Goal: Information Seeking & Learning: Understand process/instructions

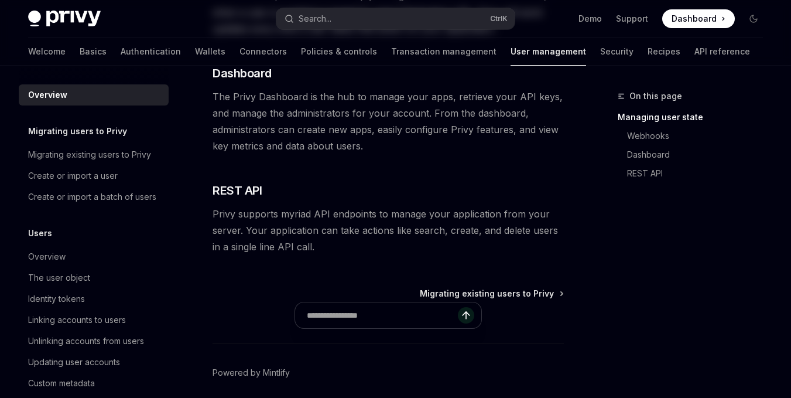
type textarea "*"
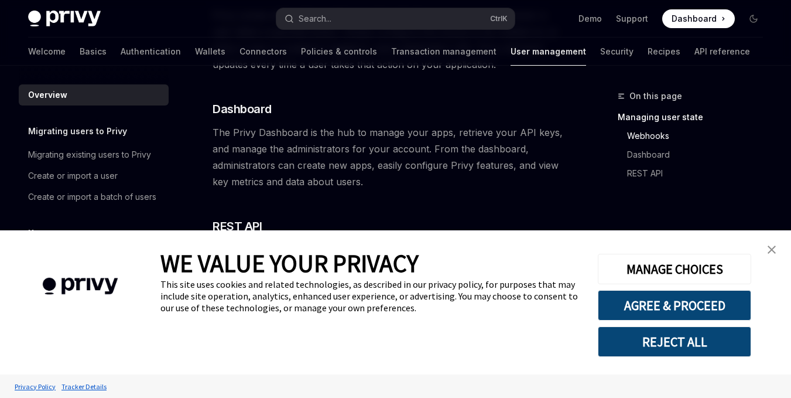
scroll to position [299, 0]
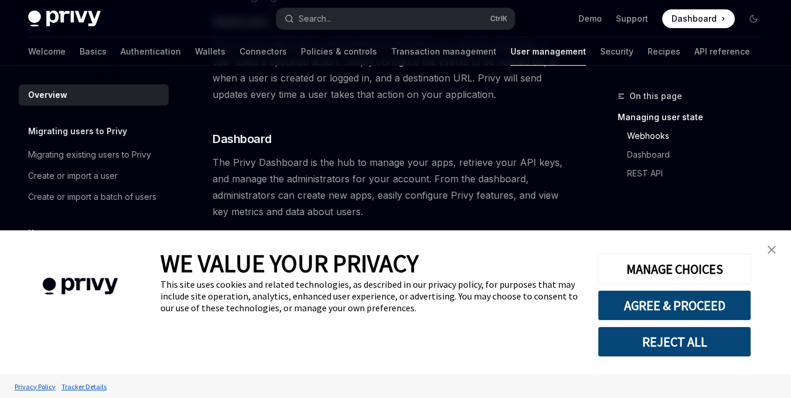
click at [684, 343] on button "REJECT ALL" at bounding box center [674, 341] width 153 height 30
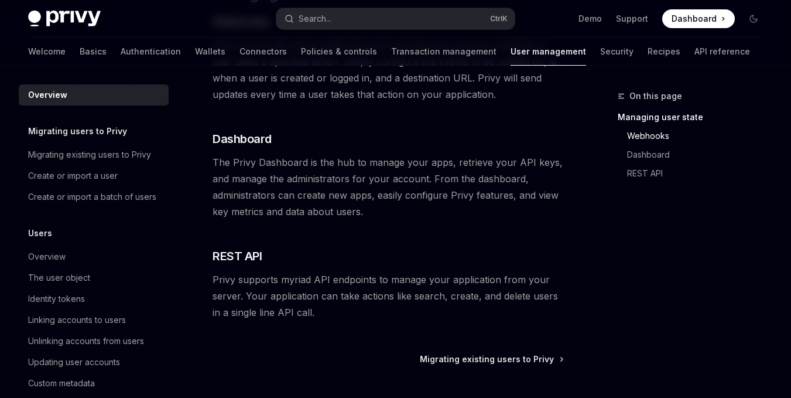
scroll to position [411, 0]
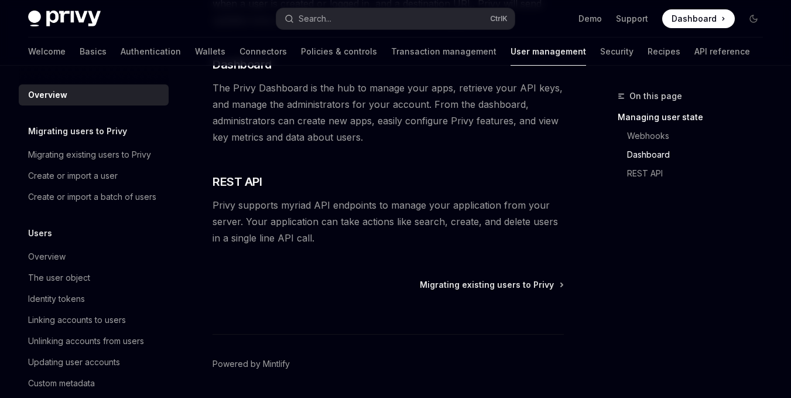
scroll to position [374, 0]
click at [474, 280] on span "Migrating existing users to Privy" at bounding box center [487, 284] width 134 height 12
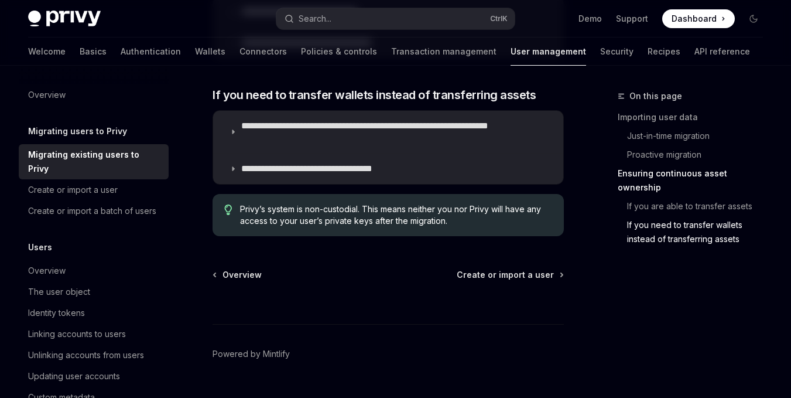
scroll to position [1711, 0]
click at [498, 268] on span "Create or import a user" at bounding box center [505, 274] width 97 height 12
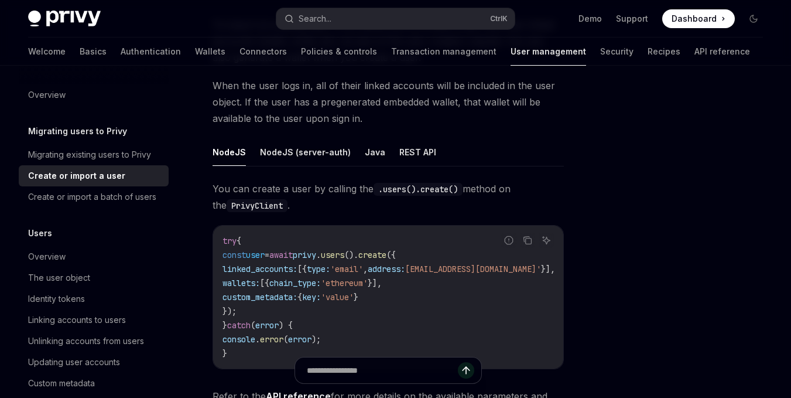
scroll to position [132, 0]
click at [411, 153] on button "REST API" at bounding box center [417, 151] width 37 height 28
type textarea "*"
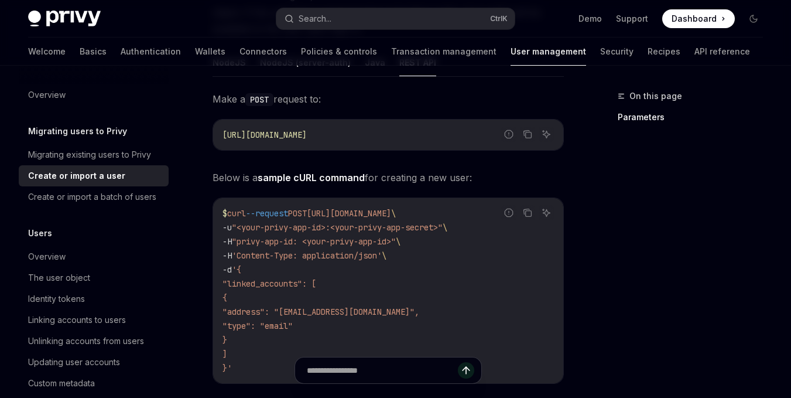
scroll to position [234, 0]
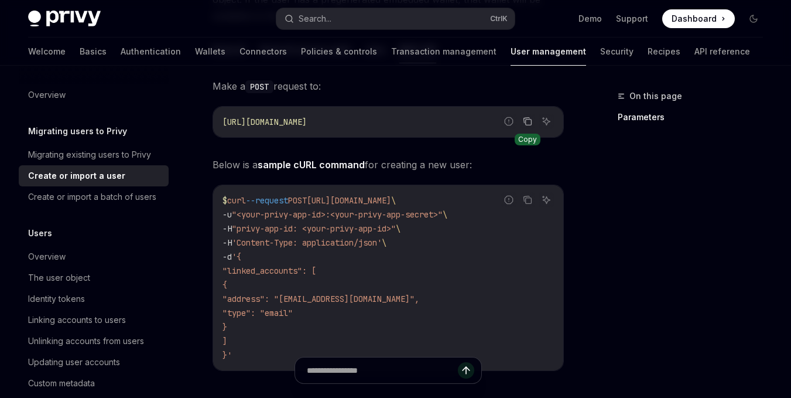
click at [527, 124] on icon "Copy the contents from the code block" at bounding box center [527, 121] width 9 height 9
drag, startPoint x: 232, startPoint y: 200, endPoint x: 500, endPoint y: 206, distance: 268.3
click at [500, 206] on code "$ curl --request POST [URL][DOMAIN_NAME] \ -u "<your-privy-app-id>:<your-privy-…" at bounding box center [389, 277] width 332 height 169
copy span "curl --request POST [URL][DOMAIN_NAME]"
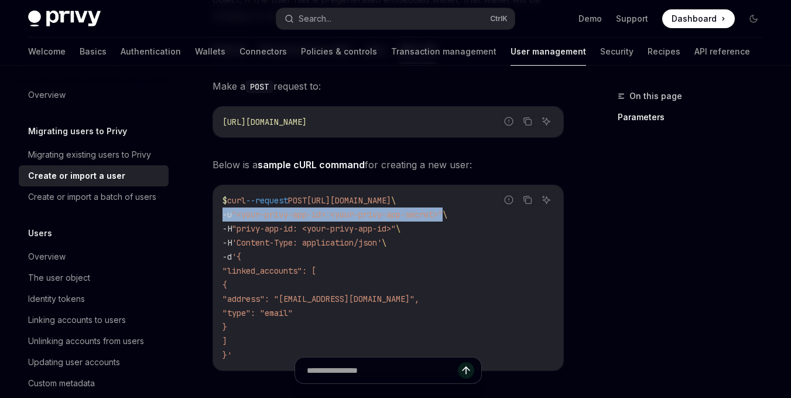
drag, startPoint x: 457, startPoint y: 215, endPoint x: 223, endPoint y: 214, distance: 234.9
click at [223, 214] on span "-u "<your-privy-app-id>:<your-privy-app-secret>" \" at bounding box center [335, 214] width 225 height 11
copy span "-u "<your-privy-app-id>:<your-privy-app-secret>""
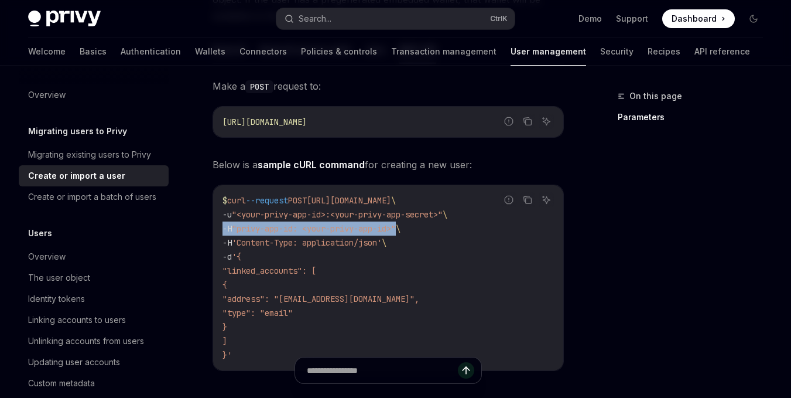
drag, startPoint x: 223, startPoint y: 229, endPoint x: 408, endPoint y: 231, distance: 184.5
click at [401, 231] on span "-H "privy-app-id: <your-privy-app-id>" \" at bounding box center [312, 228] width 178 height 11
copy span "-H "privy-app-id: <your-privy-app-id>""
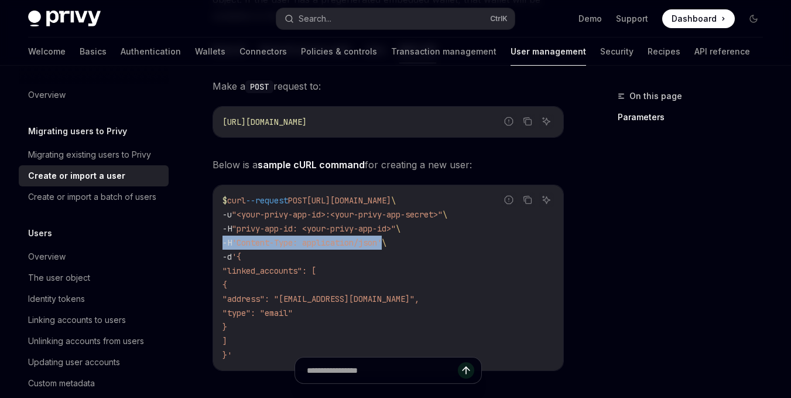
drag, startPoint x: 393, startPoint y: 241, endPoint x: 223, endPoint y: 240, distance: 169.9
click at [223, 240] on span "-H 'Content-Type: application/json' \" at bounding box center [305, 242] width 164 height 11
copy span "-H 'Content-Type: application/json'"
drag, startPoint x: 248, startPoint y: 257, endPoint x: 223, endPoint y: 257, distance: 25.2
click at [223, 257] on code "$ curl --request POST [URL][DOMAIN_NAME] \ -u "<your-privy-app-id>:<your-privy-…" at bounding box center [389, 277] width 332 height 169
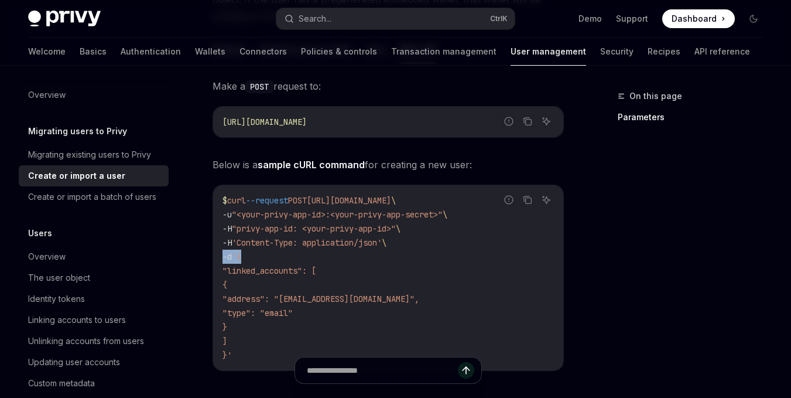
copy span "-d '{"
drag, startPoint x: 234, startPoint y: 270, endPoint x: 333, endPoint y: 272, distance: 99.6
click at [333, 272] on code "$ curl --request POST [URL][DOMAIN_NAME] \ -u "<your-privy-app-id>:<your-privy-…" at bounding box center [389, 277] width 332 height 169
copy span ""linked_accounts": ["
drag, startPoint x: 242, startPoint y: 284, endPoint x: 250, endPoint y: 284, distance: 7.6
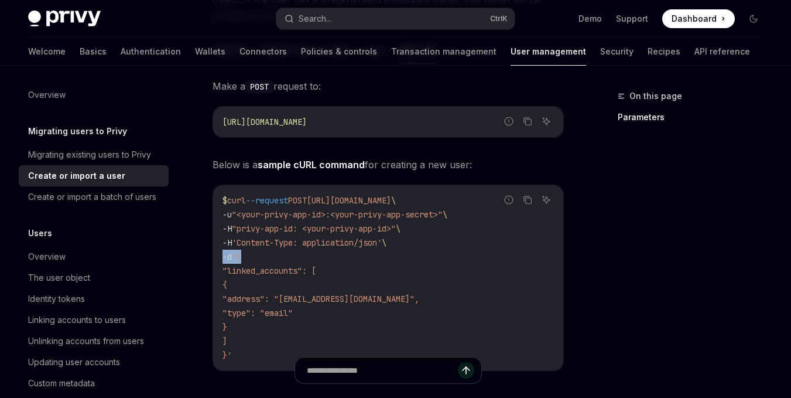
click at [250, 284] on code "$ curl --request POST [URL][DOMAIN_NAME] \ -u "<your-privy-app-id>:<your-privy-…" at bounding box center [389, 277] width 332 height 169
copy span "{"
drag, startPoint x: 251, startPoint y: 298, endPoint x: 396, endPoint y: 301, distance: 144.7
click at [396, 301] on code "$ curl --request POST [URL][DOMAIN_NAME] \ -u "<your-privy-app-id>:<your-privy-…" at bounding box center [389, 277] width 332 height 169
copy span ""address": "[EMAIL_ADDRESS][DOMAIN_NAME]","
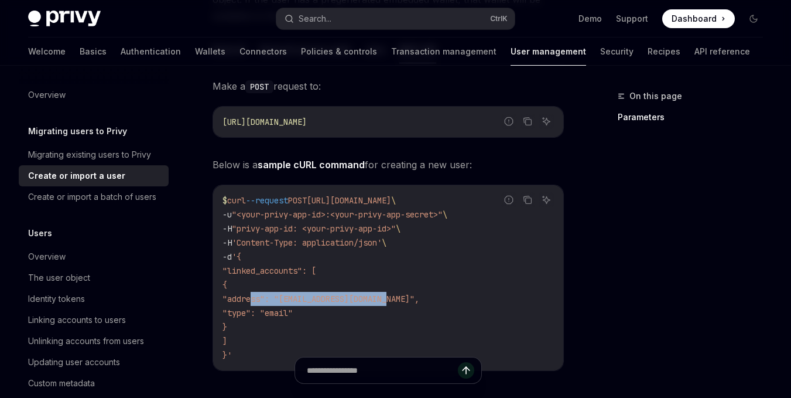
drag, startPoint x: 327, startPoint y: 313, endPoint x: 252, endPoint y: 313, distance: 75.0
click at [252, 313] on code "$ curl --request POST [URL][DOMAIN_NAME] \ -u "<your-privy-app-id>:<your-privy-…" at bounding box center [389, 277] width 332 height 169
copy span ""type": "email""
click at [227, 325] on span "}" at bounding box center [225, 327] width 5 height 11
copy span "}"
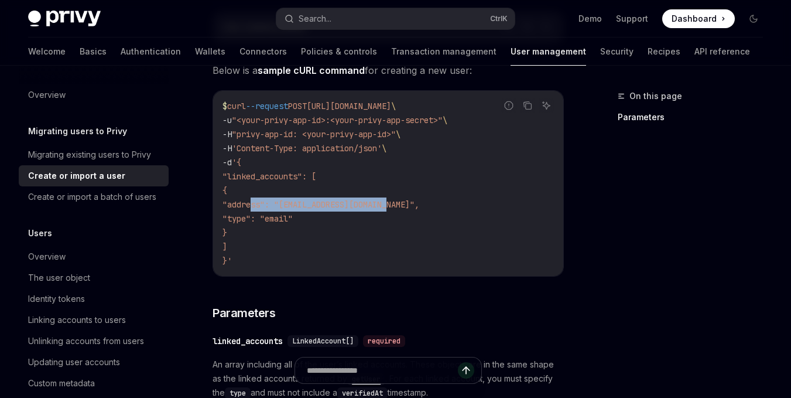
click at [259, 226] on code "$ curl --request POST [URL][DOMAIN_NAME] \ -u "<your-privy-app-id>:<your-privy-…" at bounding box center [389, 183] width 332 height 169
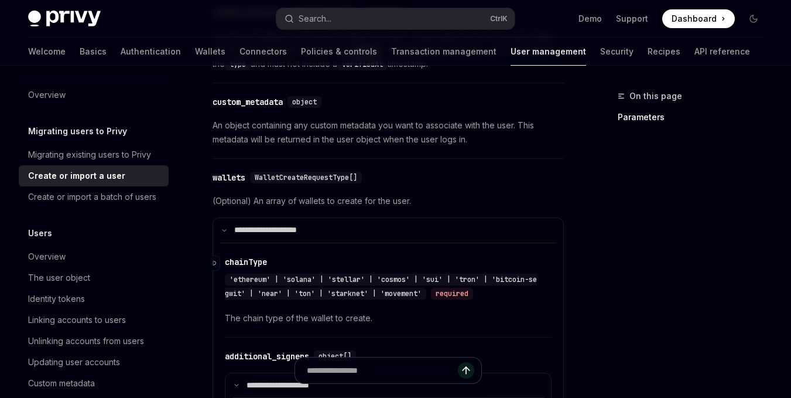
scroll to position [656, 0]
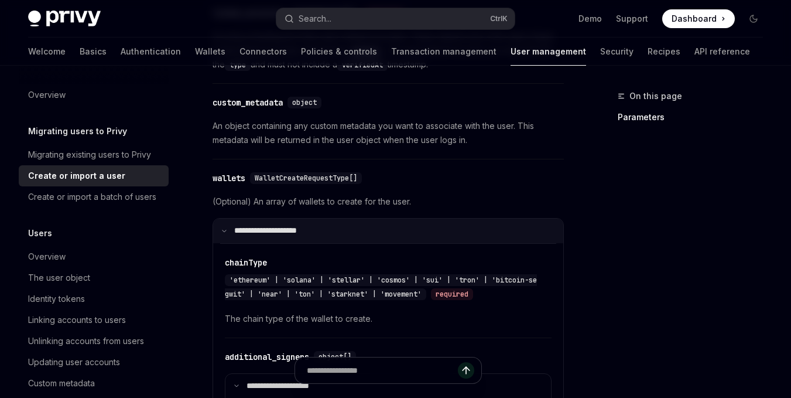
click at [300, 226] on p "**********" at bounding box center [273, 231] width 78 height 11
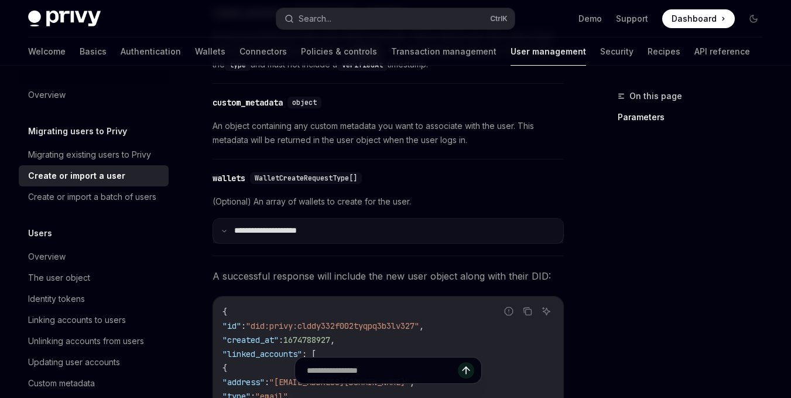
click at [300, 226] on p "**********" at bounding box center [273, 231] width 78 height 11
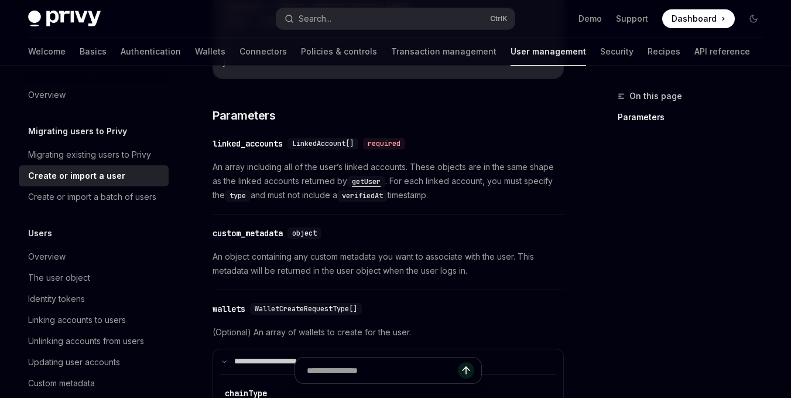
scroll to position [524, 0]
click at [365, 183] on code "getUser" at bounding box center [366, 183] width 38 height 12
click at [645, 118] on link "Parameters" at bounding box center [695, 117] width 155 height 19
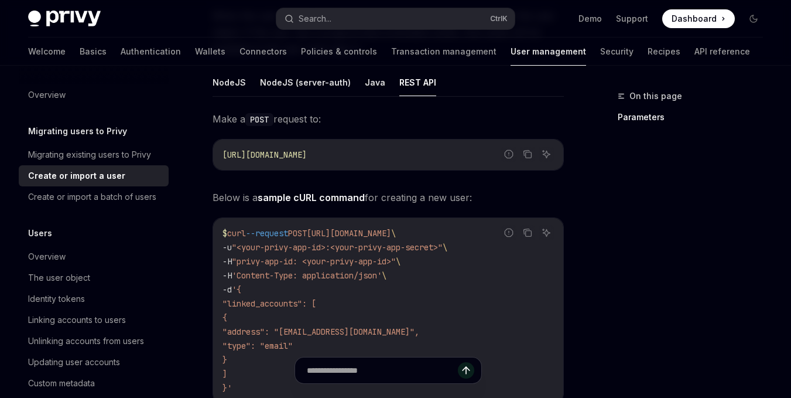
scroll to position [199, 0]
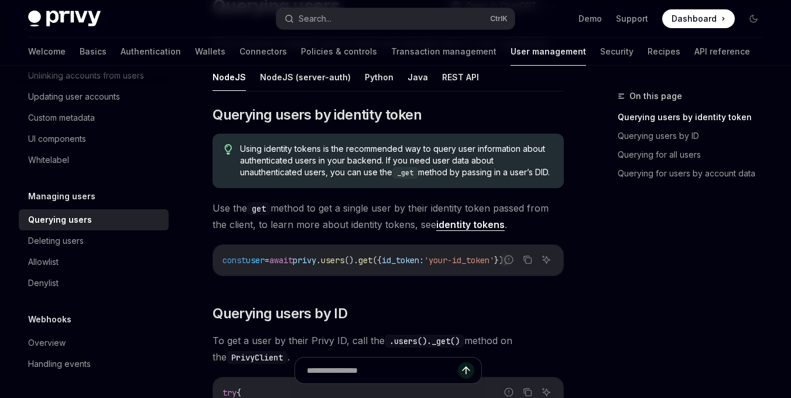
scroll to position [113, 0]
click at [378, 77] on button "Python" at bounding box center [379, 77] width 29 height 28
type textarea "*"
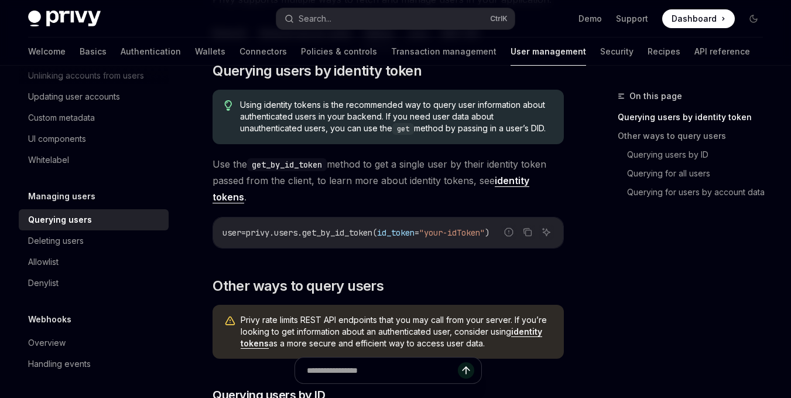
scroll to position [157, 0]
click at [377, 237] on span "privy.users.get_by_id_token(" at bounding box center [311, 232] width 131 height 11
drag, startPoint x: 392, startPoint y: 248, endPoint x: 532, endPoint y: 243, distance: 139.5
click at [538, 248] on div "Report incorrect code Copy Ask AI user = privy.users.get_by_id_token( id_token …" at bounding box center [388, 232] width 351 height 32
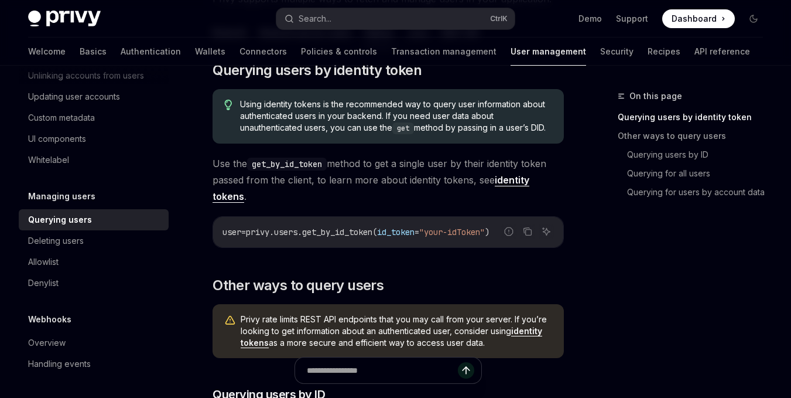
click at [602, 275] on div "On this page Querying users by identity token Other ways to query users Queryin…" at bounding box center [684, 243] width 178 height 309
click at [526, 235] on icon "Copy the contents from the code block" at bounding box center [529, 233] width 6 height 6
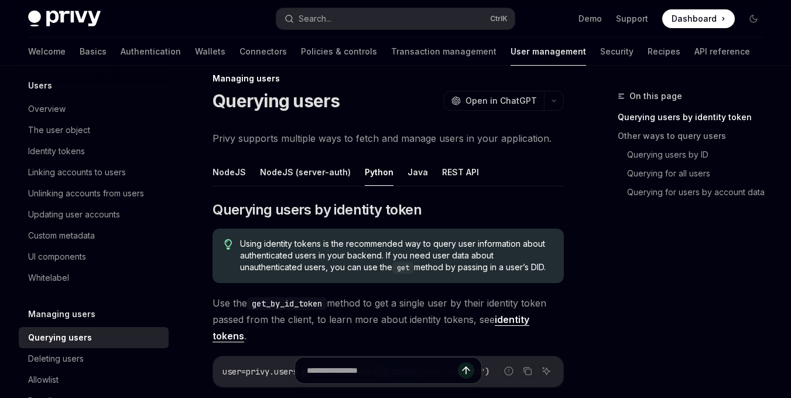
scroll to position [36, 0]
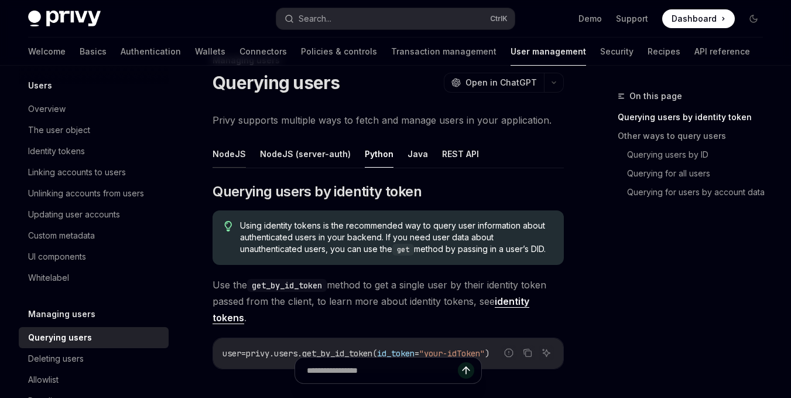
click at [234, 145] on button "NodeJS" at bounding box center [229, 154] width 33 height 28
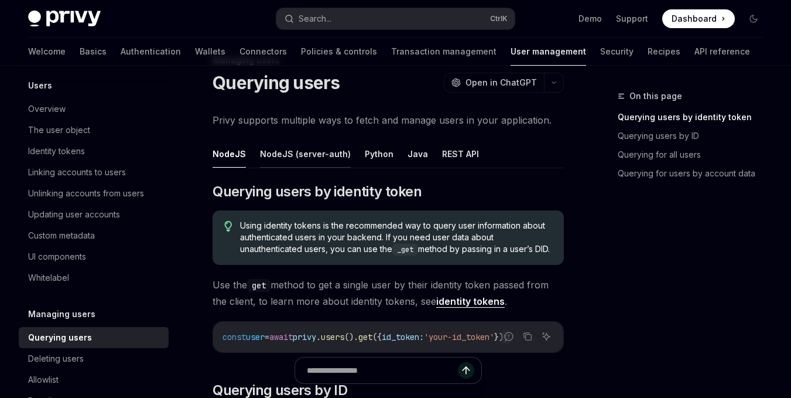
click at [311, 162] on button "NodeJS (server-auth)" at bounding box center [305, 154] width 91 height 28
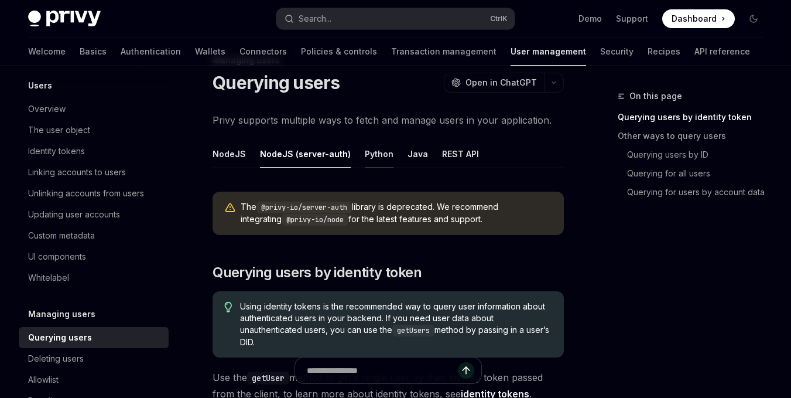
click at [381, 162] on button "Python" at bounding box center [379, 154] width 29 height 28
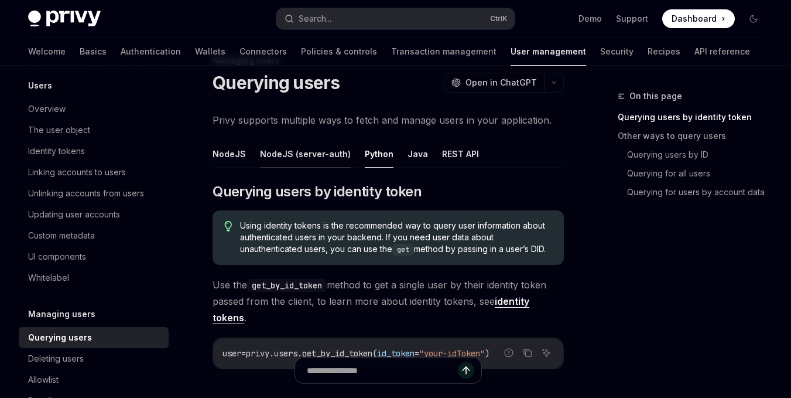
click at [336, 158] on button "NodeJS (server-auth)" at bounding box center [305, 154] width 91 height 28
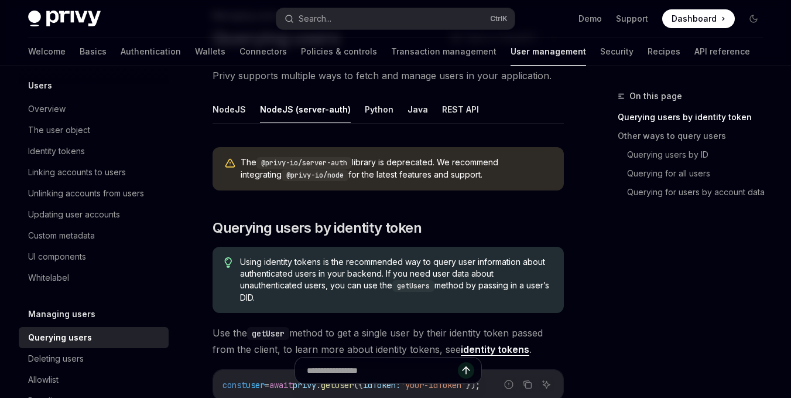
scroll to position [81, 0]
click at [370, 112] on button "Python" at bounding box center [379, 109] width 29 height 28
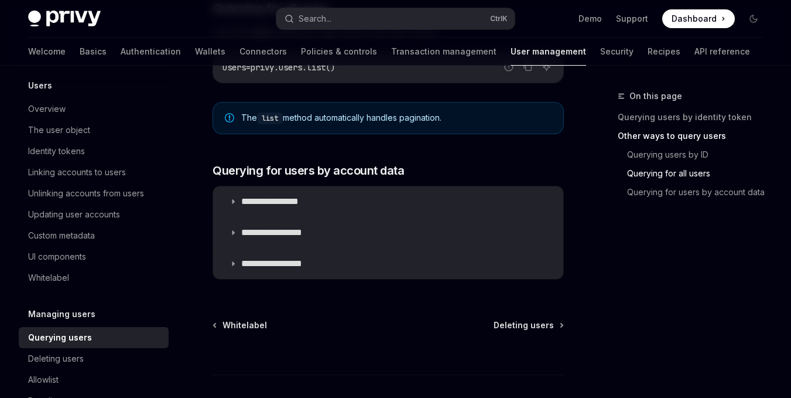
scroll to position [655, 0]
click at [377, 213] on summary "**********" at bounding box center [388, 201] width 350 height 30
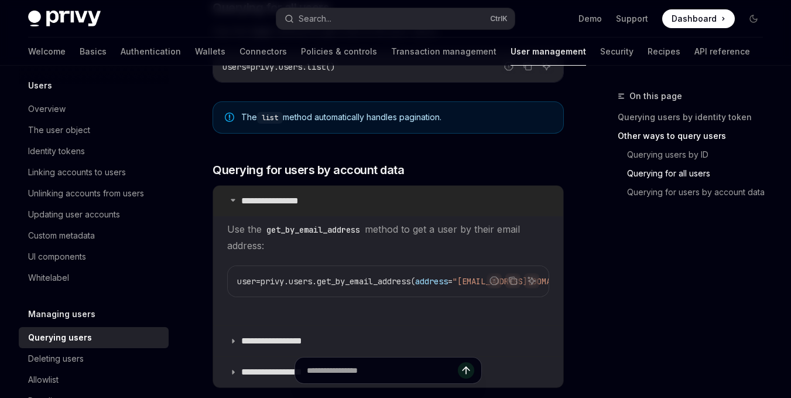
click at [377, 213] on summary "**********" at bounding box center [388, 201] width 350 height 30
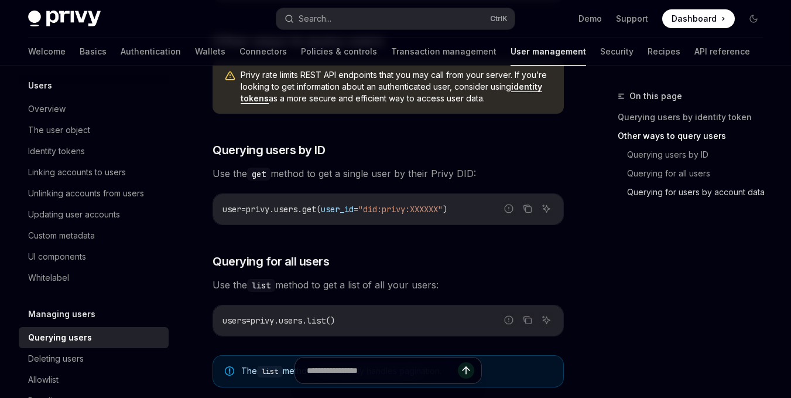
scroll to position [401, 0]
click at [695, 51] on link "API reference" at bounding box center [723, 51] width 56 height 28
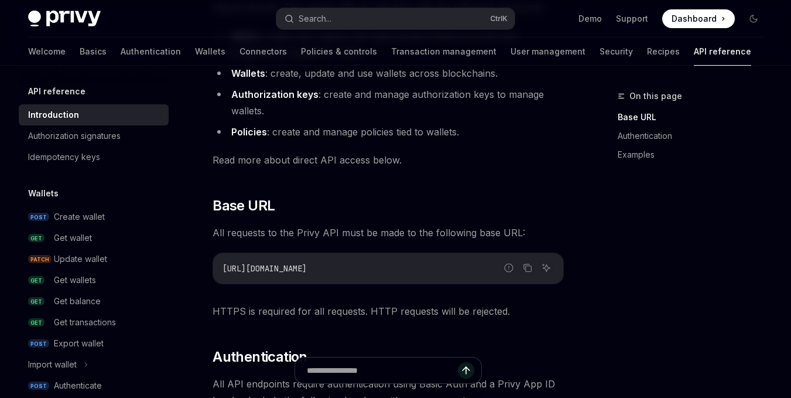
scroll to position [193, 0]
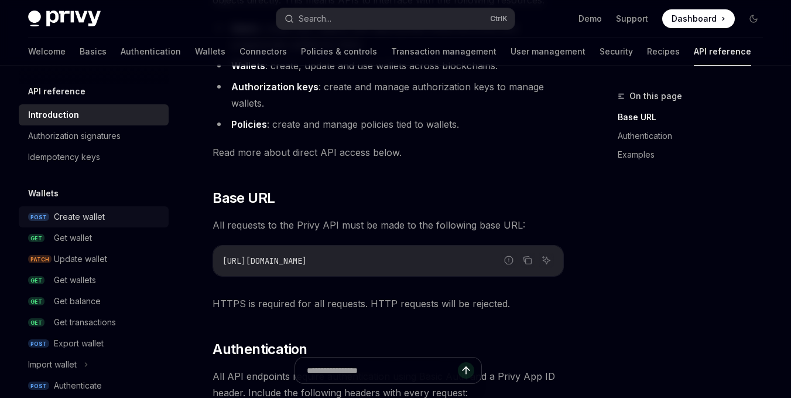
click at [82, 217] on div "Create wallet" at bounding box center [79, 217] width 51 height 14
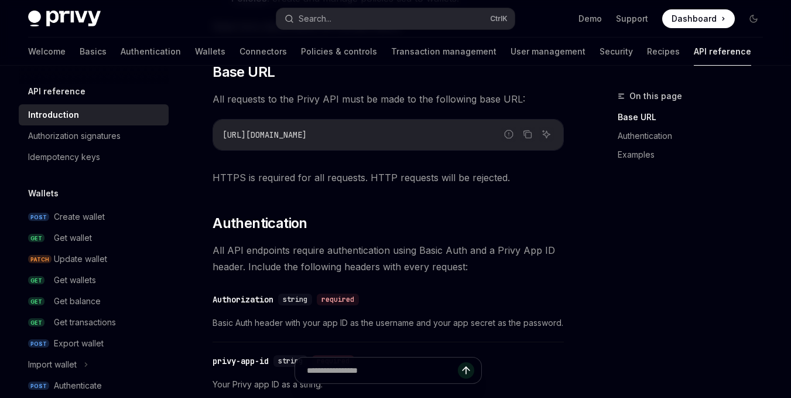
scroll to position [320, 0]
click at [88, 218] on div "Create wallet" at bounding box center [79, 217] width 51 height 14
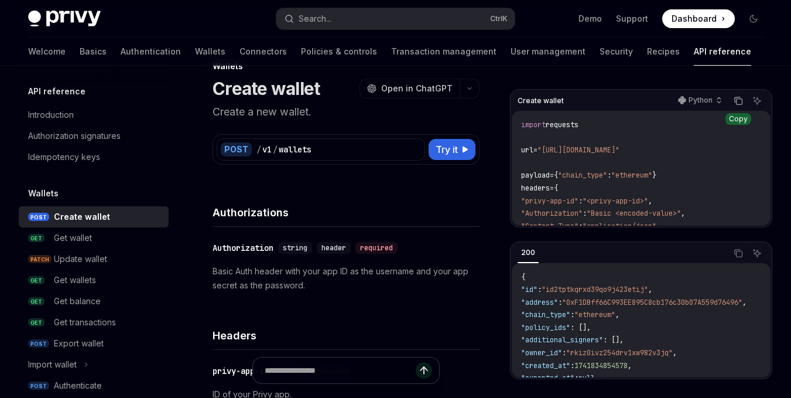
click at [737, 101] on icon "Copy the contents from the code block" at bounding box center [738, 100] width 9 height 9
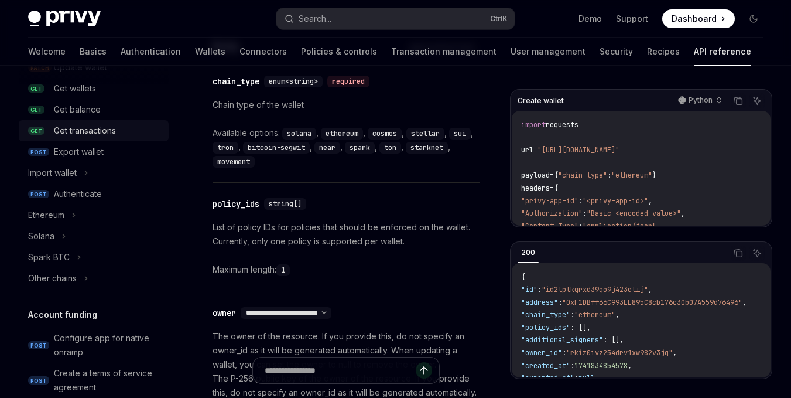
scroll to position [193, 0]
click at [85, 199] on div "Authenticate" at bounding box center [78, 193] width 48 height 14
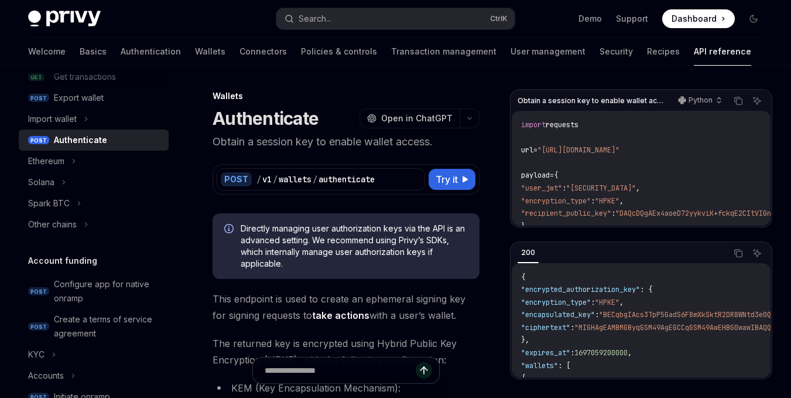
scroll to position [247, 0]
click at [60, 163] on div "Ethereum" at bounding box center [46, 160] width 36 height 14
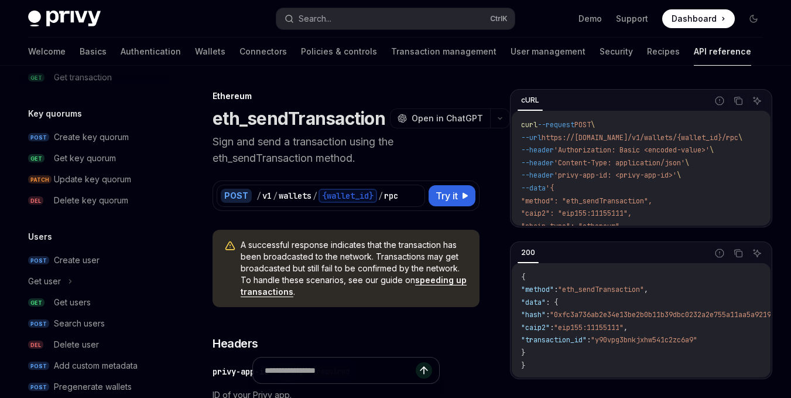
scroll to position [938, 0]
click at [94, 253] on div "Create user" at bounding box center [77, 259] width 46 height 14
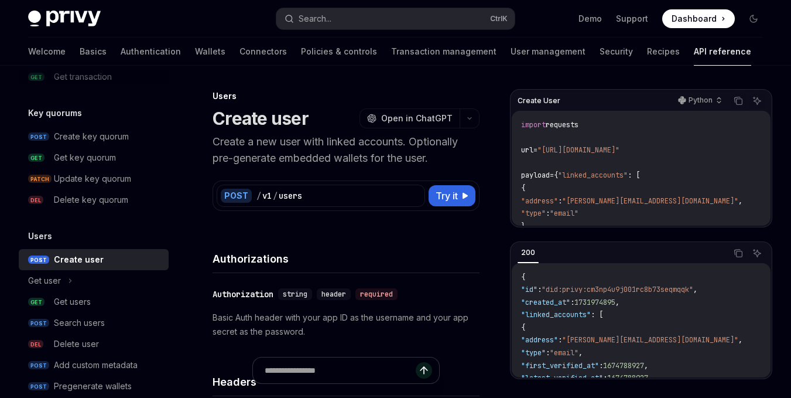
type textarea "*"
click at [737, 100] on icon "Copy the contents from the code block" at bounding box center [738, 100] width 9 height 9
click at [685, 193] on code "import requests url = "https://api.privy.io/v1/users" payload = { "linked_accou…" at bounding box center [650, 239] width 258 height 240
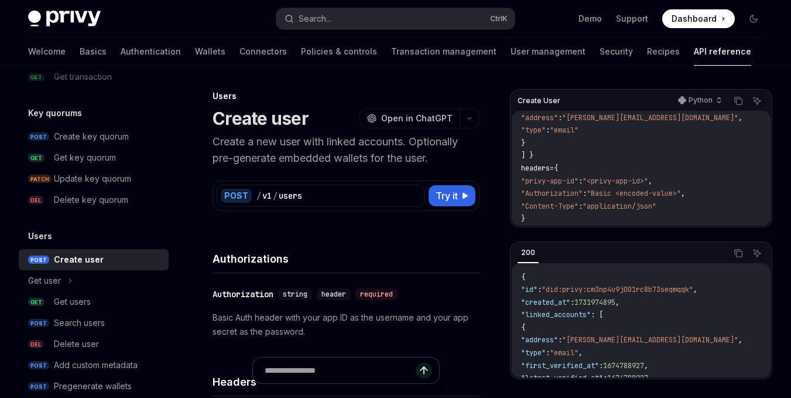
scroll to position [138, 0]
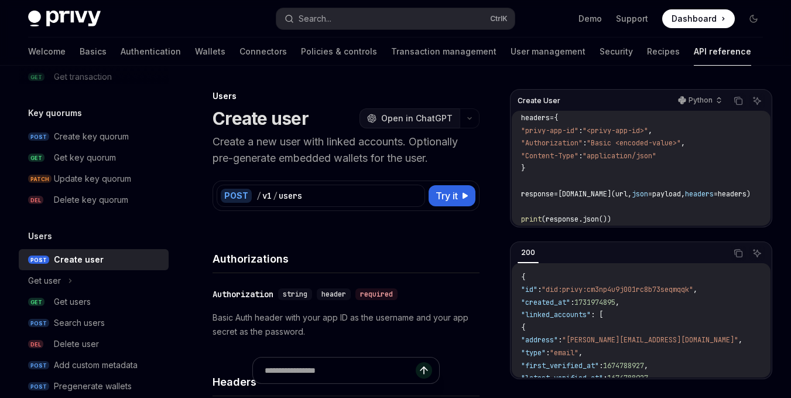
click at [443, 119] on span "Open in ChatGPT" at bounding box center [416, 118] width 71 height 12
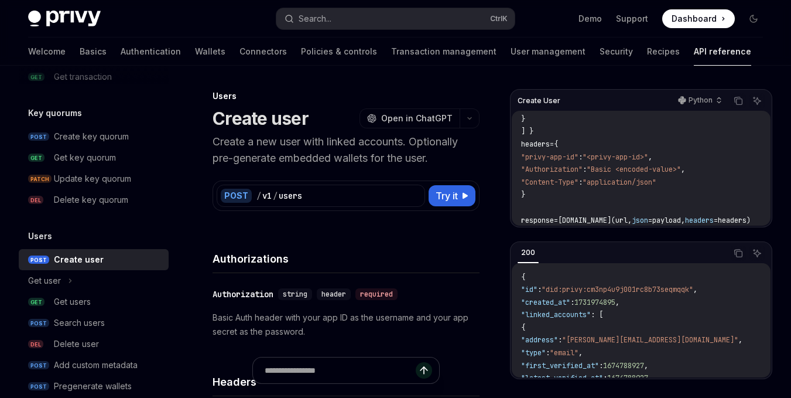
scroll to position [107, 0]
drag, startPoint x: 711, startPoint y: 170, endPoint x: 538, endPoint y: 165, distance: 173.5
click at [538, 165] on code "import requests url = "https://api.privy.io/v1/users" payload = { "linked_accou…" at bounding box center [650, 132] width 258 height 240
click at [523, 145] on span "headers" at bounding box center [535, 144] width 29 height 9
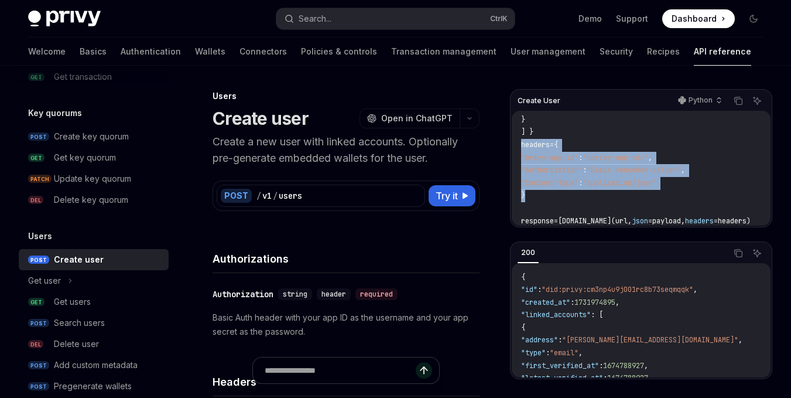
drag, startPoint x: 521, startPoint y: 142, endPoint x: 534, endPoint y: 192, distance: 51.3
click at [534, 192] on code "import requests url = "https://api.privy.io/v1/users" payload = { "linked_accou…" at bounding box center [650, 132] width 258 height 240
copy code "headers = { "privy-app-id" : "<privy-app-id>" , "Authorization" : "Basic <encod…"
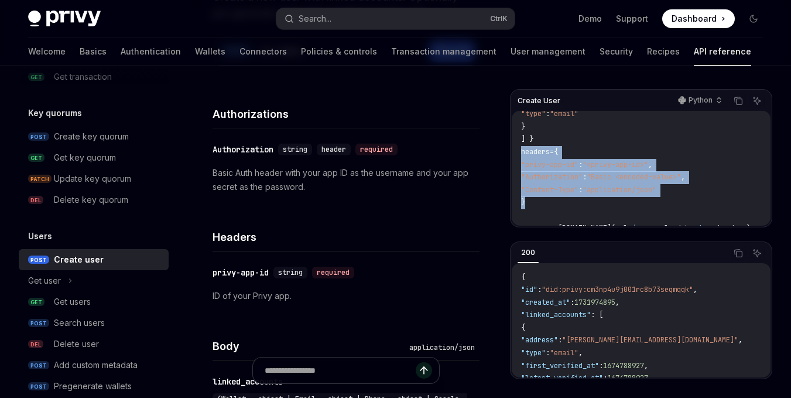
scroll to position [138, 0]
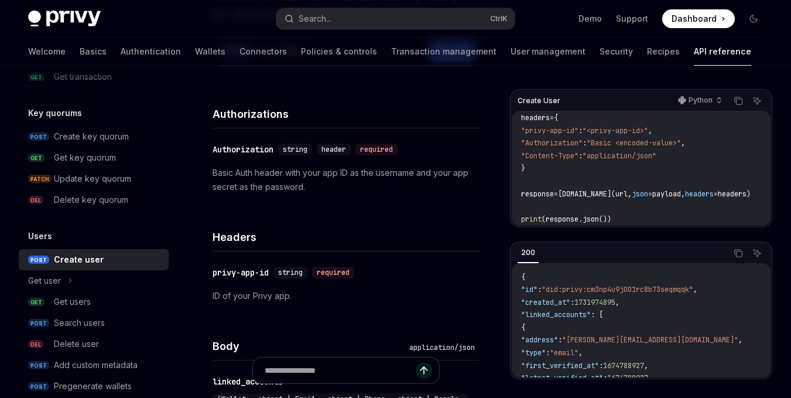
click at [621, 172] on code "import requests url = "https://api.privy.io/v1/users" payload = { "linked_accou…" at bounding box center [650, 105] width 258 height 240
click at [88, 297] on div "Get users" at bounding box center [72, 302] width 37 height 14
type textarea "*"
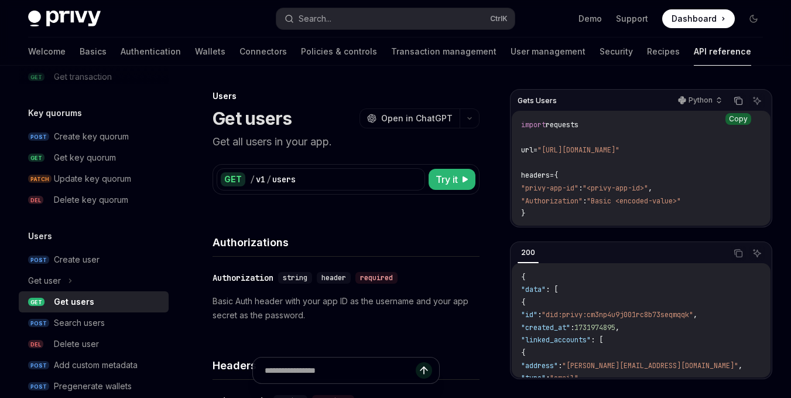
click at [737, 106] on button "Copy the contents from the code block" at bounding box center [738, 100] width 15 height 15
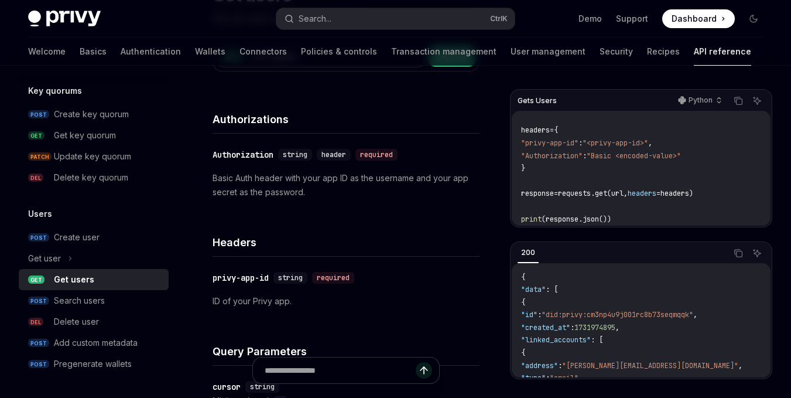
click at [675, 138] on code "import requests url = "https://api.privy.io/v1/users" headers = { "privy-app-id…" at bounding box center [641, 150] width 240 height 152
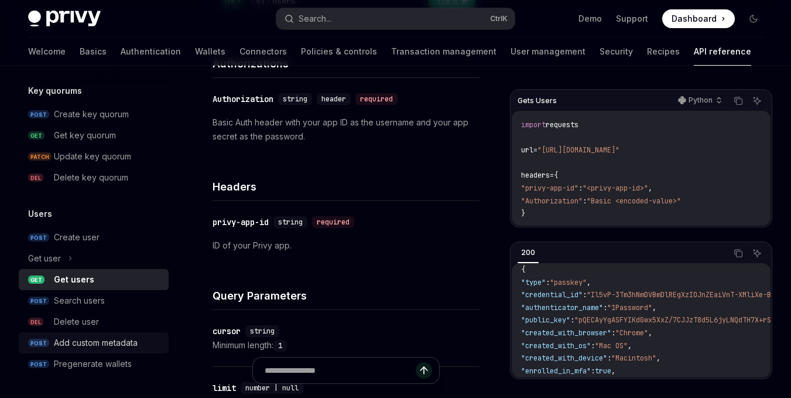
scroll to position [180, 0]
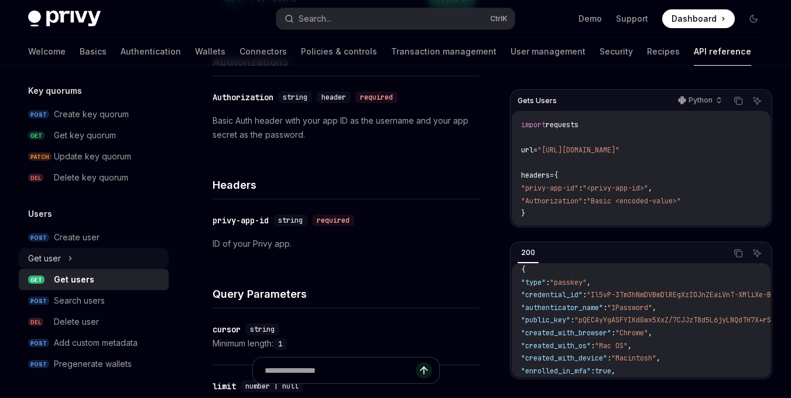
click at [61, 257] on div "Get user" at bounding box center [44, 258] width 33 height 14
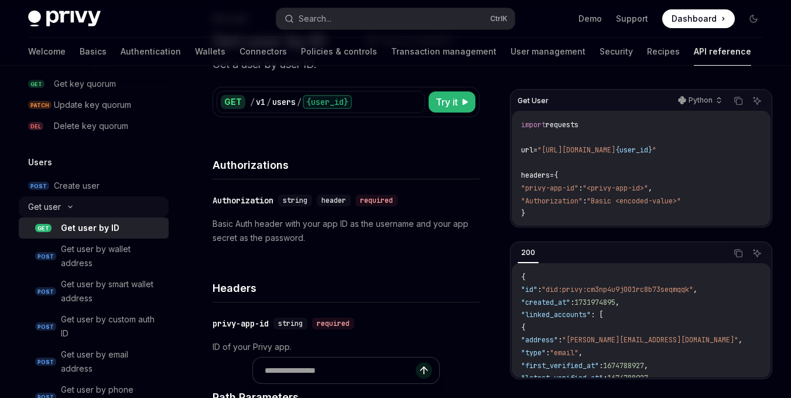
scroll to position [1011, 0]
click at [331, 101] on div "{user_id}" at bounding box center [327, 102] width 49 height 14
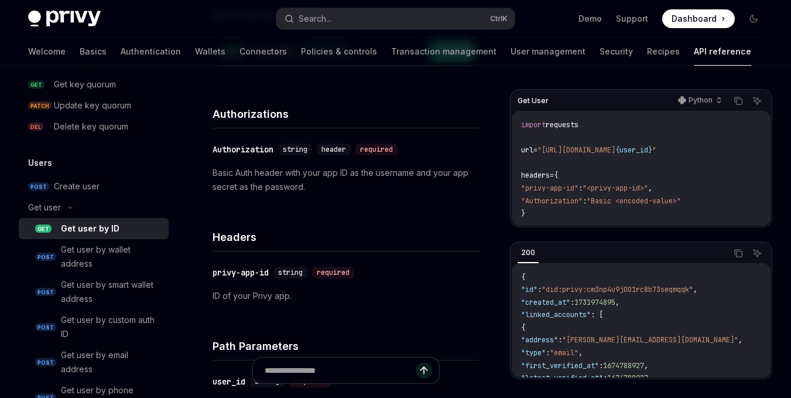
scroll to position [131, 0]
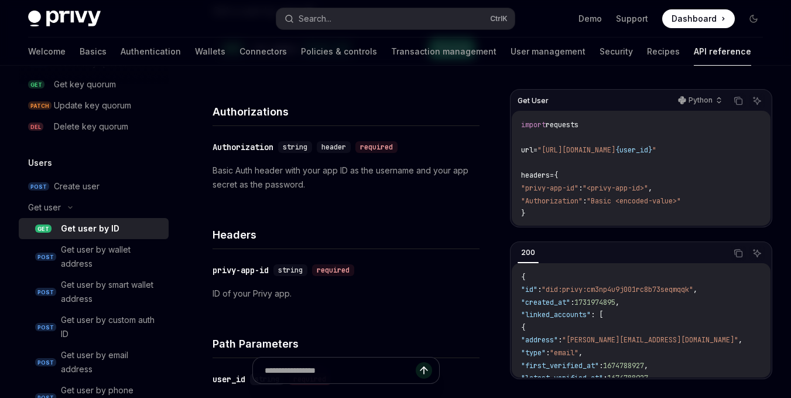
click at [240, 233] on h4 "Headers" at bounding box center [346, 235] width 267 height 16
click at [266, 230] on h4 "Headers" at bounding box center [346, 235] width 267 height 16
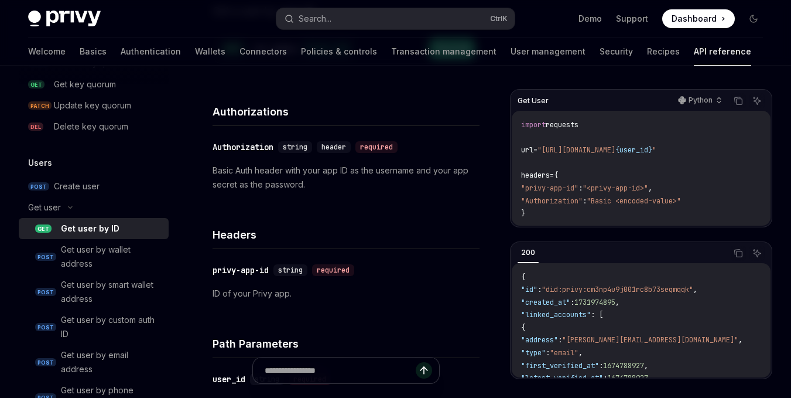
click at [266, 230] on h4 "Headers" at bounding box center [346, 235] width 267 height 16
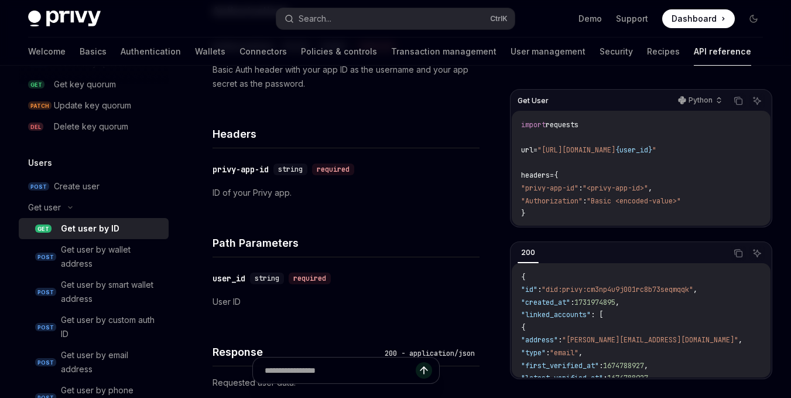
click at [226, 193] on p "ID of your Privy app." at bounding box center [346, 193] width 267 height 14
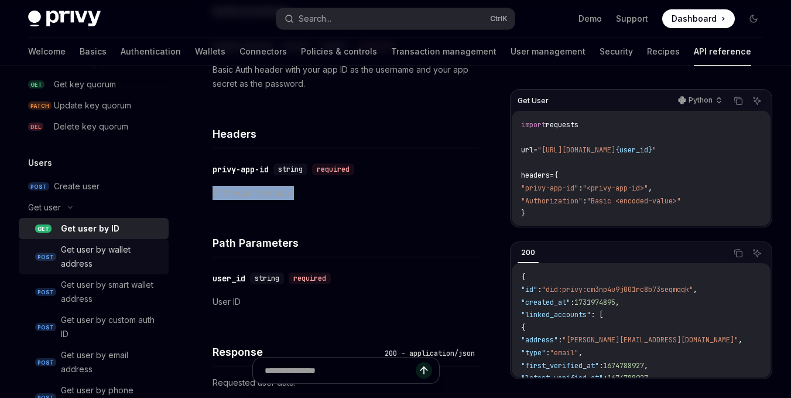
click at [93, 247] on div "Get user by wallet address" at bounding box center [111, 256] width 101 height 28
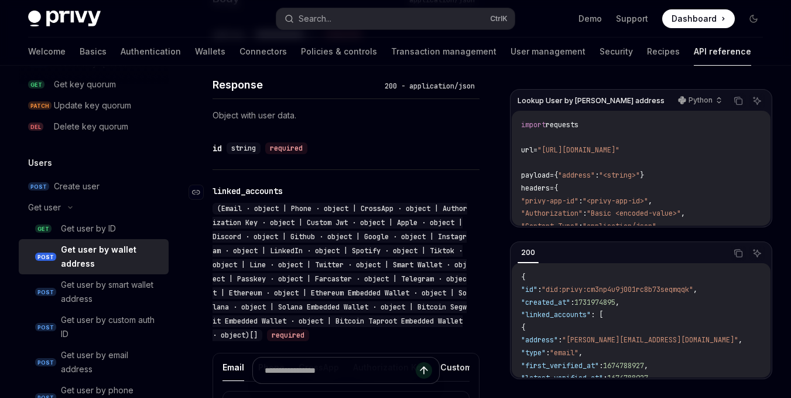
scroll to position [497, 0]
click at [309, 333] on div "required" at bounding box center [288, 335] width 42 height 12
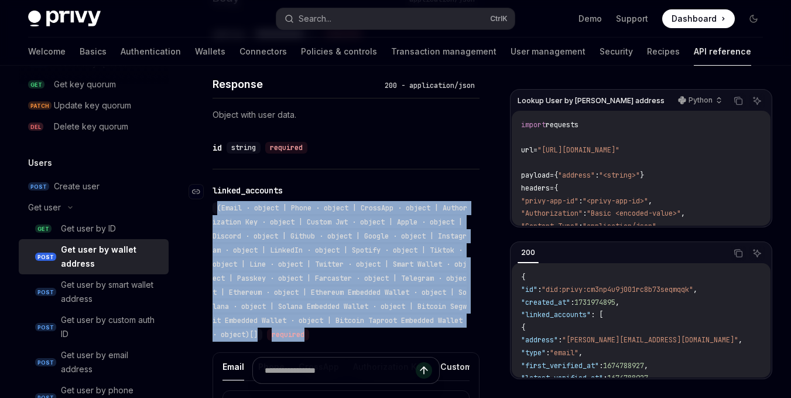
click at [309, 333] on div "required" at bounding box center [288, 335] width 42 height 12
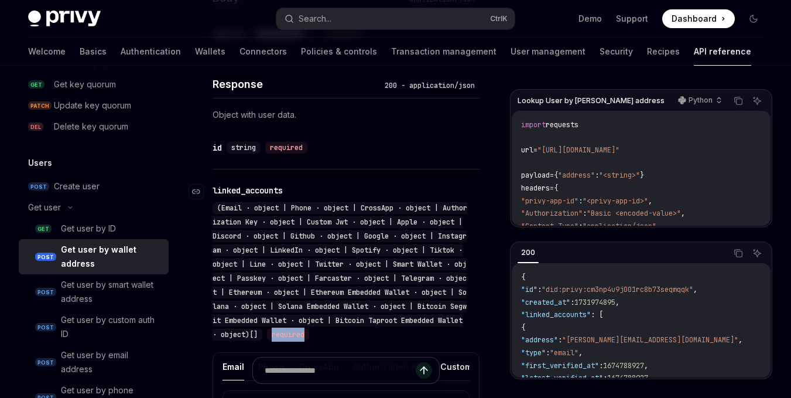
click at [309, 333] on div "required" at bounding box center [288, 335] width 42 height 12
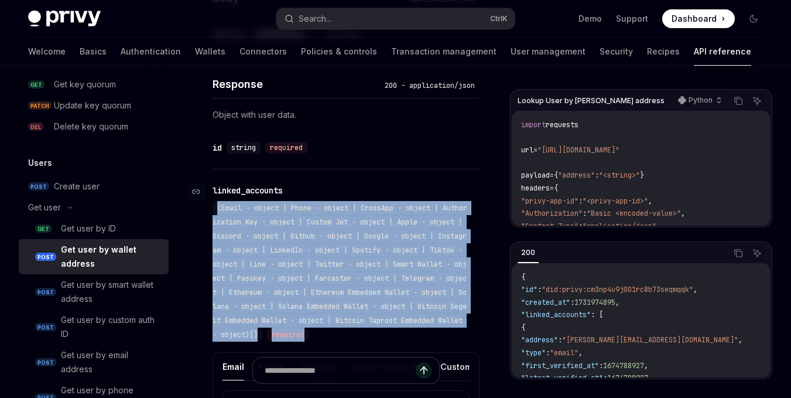
click at [309, 333] on div "required" at bounding box center [288, 335] width 42 height 12
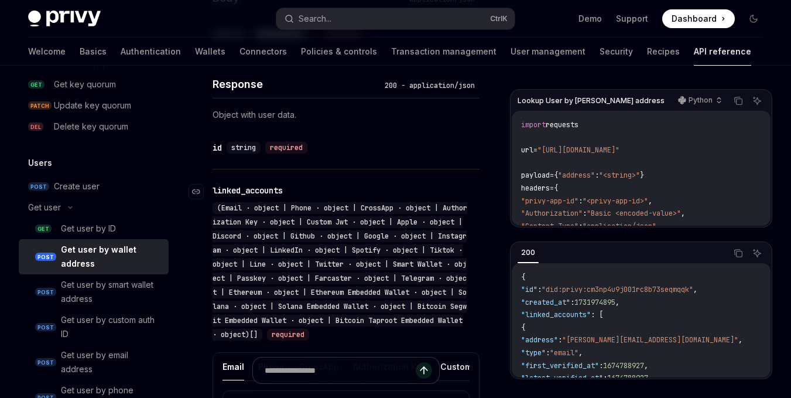
click at [309, 333] on div "required" at bounding box center [288, 335] width 42 height 12
click at [461, 230] on div "(Email · object | Phone · object | CrossApp · object | Authorization Key · obje…" at bounding box center [340, 271] width 255 height 138
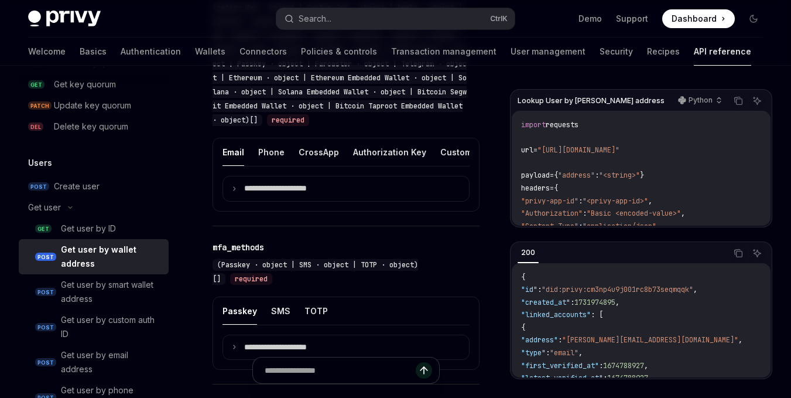
scroll to position [710, 0]
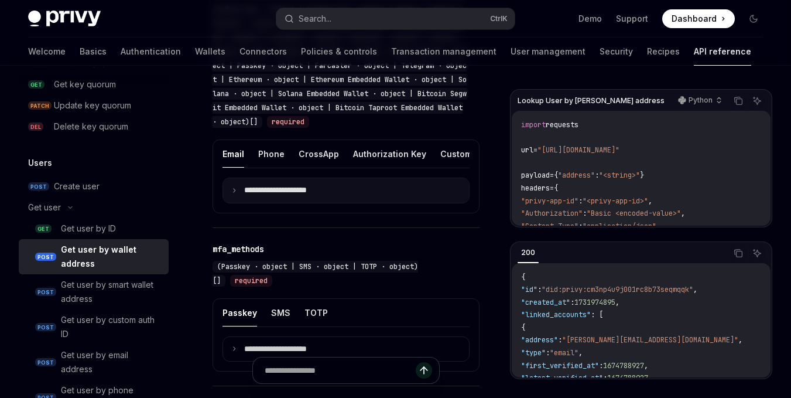
click at [268, 196] on p "**********" at bounding box center [284, 190] width 81 height 11
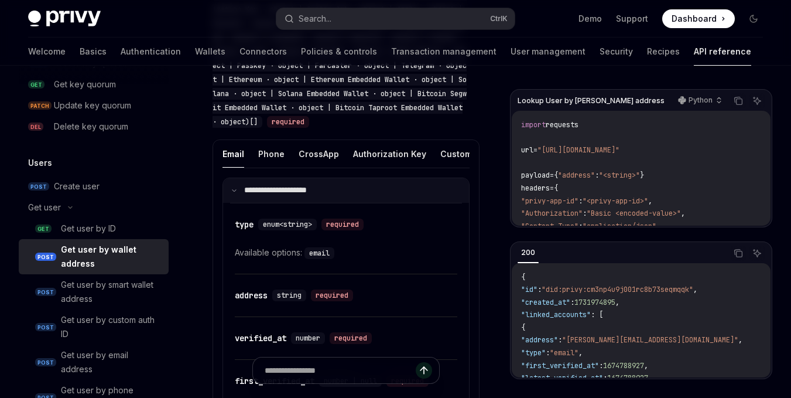
click at [268, 196] on p "**********" at bounding box center [283, 190] width 78 height 11
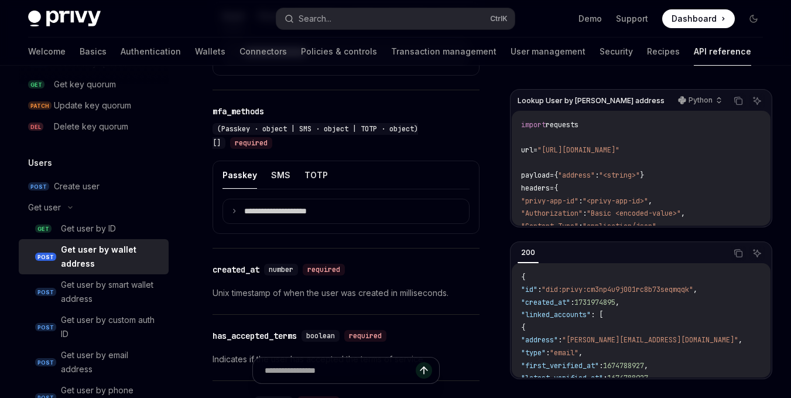
scroll to position [848, 0]
click at [289, 183] on ul "Passkey SMS TOTP" at bounding box center [346, 174] width 247 height 28
click at [279, 183] on button "SMS" at bounding box center [280, 174] width 19 height 28
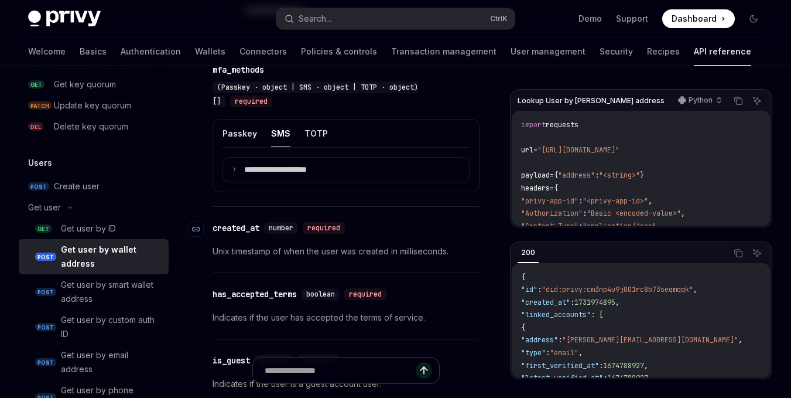
scroll to position [889, 0]
click at [312, 139] on button "TOTP" at bounding box center [316, 134] width 23 height 28
click at [248, 139] on button "Passkey" at bounding box center [240, 134] width 35 height 28
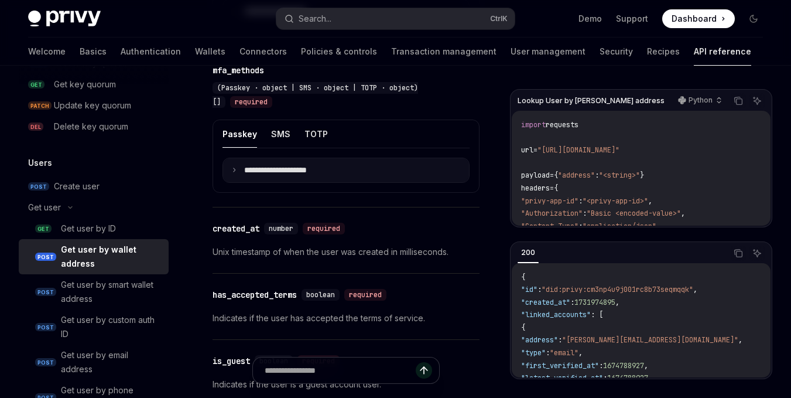
click at [238, 177] on summary "**********" at bounding box center [346, 170] width 246 height 25
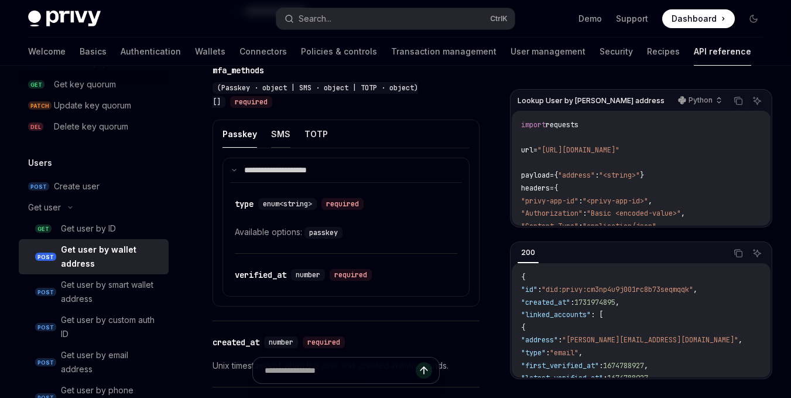
click at [281, 138] on button "SMS" at bounding box center [280, 134] width 19 height 28
click at [313, 138] on button "TOTP" at bounding box center [316, 134] width 23 height 28
click at [285, 141] on button "SMS" at bounding box center [280, 134] width 19 height 28
click at [237, 148] on button "Passkey" at bounding box center [240, 134] width 35 height 28
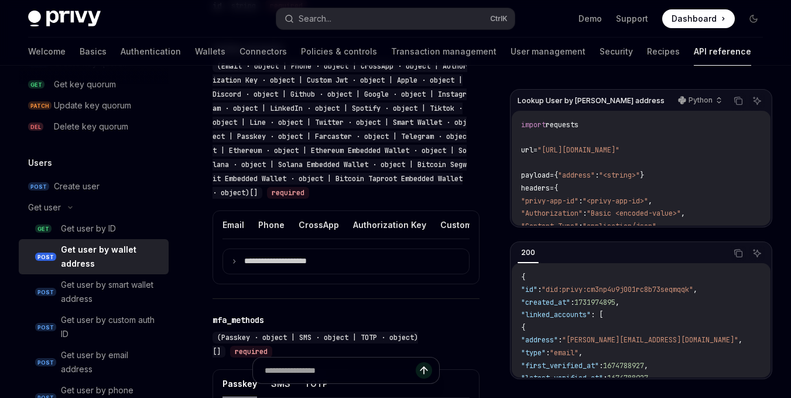
scroll to position [641, 0]
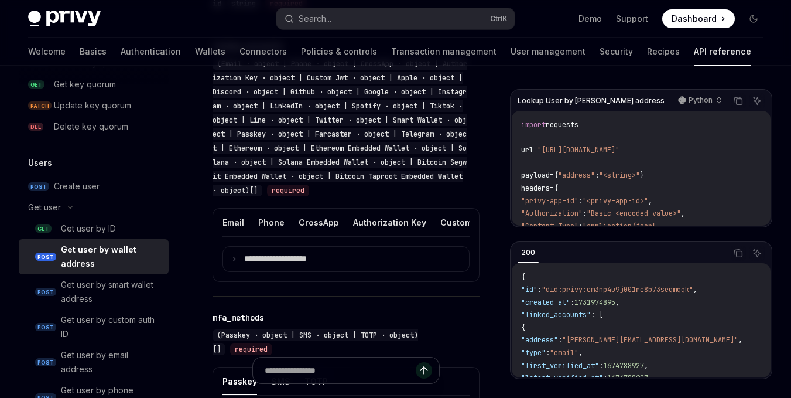
click at [263, 221] on button "Phone" at bounding box center [271, 223] width 26 height 28
click at [235, 271] on summary "**********" at bounding box center [346, 259] width 246 height 25
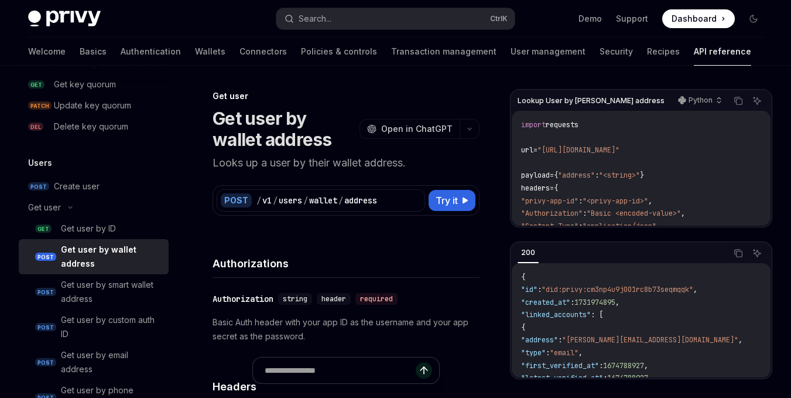
click at [659, 123] on code "import requests url = "https://api.privy.io/v1/users/wallet/address" payload = …" at bounding box center [650, 207] width 258 height 177
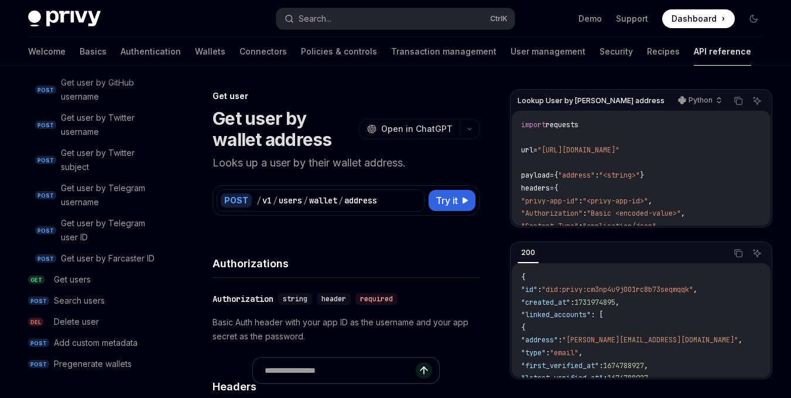
scroll to position [1403, 0]
click at [87, 360] on div "Pregenerate wallets" at bounding box center [93, 364] width 78 height 14
type textarea "*"
